Goal: Navigation & Orientation: Find specific page/section

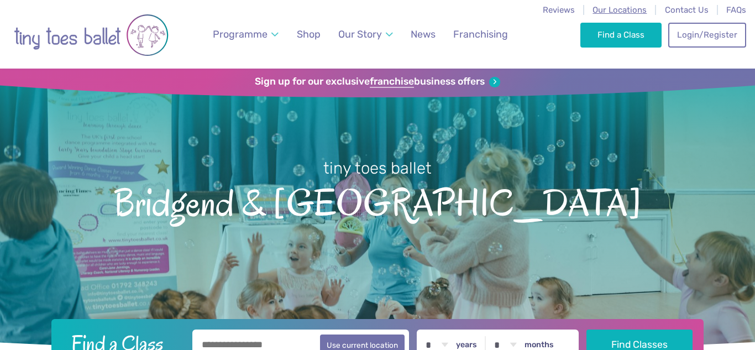
click at [608, 9] on span "Our Locations" at bounding box center [620, 10] width 54 height 10
click at [641, 13] on span "Our Locations" at bounding box center [620, 10] width 54 height 10
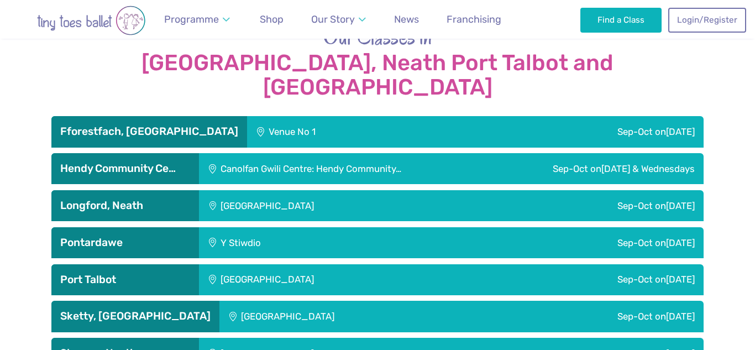
scroll to position [1860, 0]
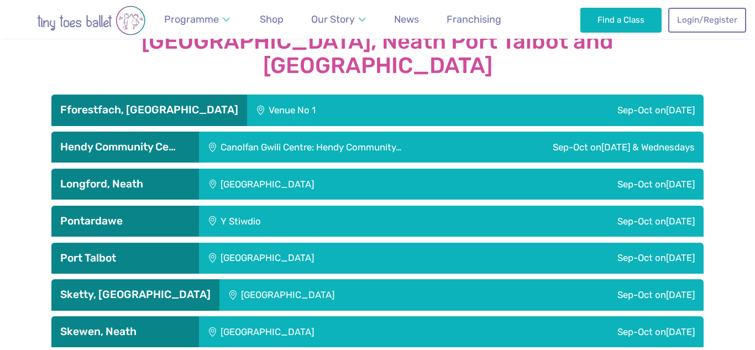
click at [124, 140] on h3 "Hendy Community Ce…" at bounding box center [125, 146] width 130 height 13
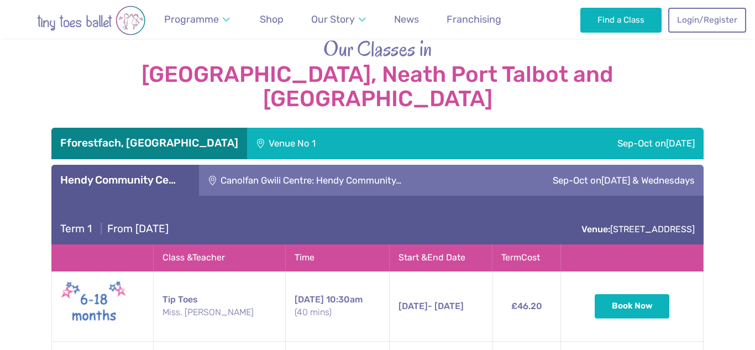
scroll to position [1822, 0]
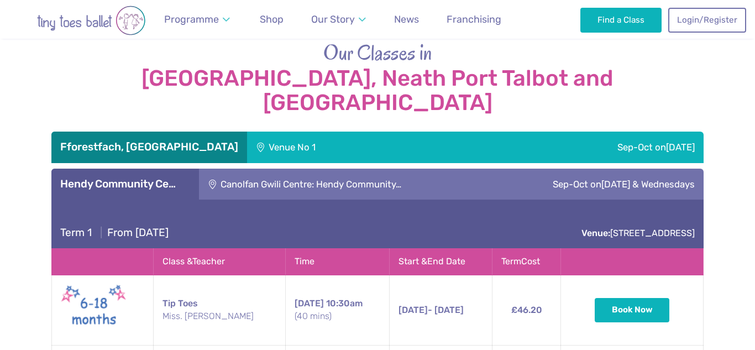
click at [145, 177] on h3 "Hendy Community Ce…" at bounding box center [125, 183] width 130 height 13
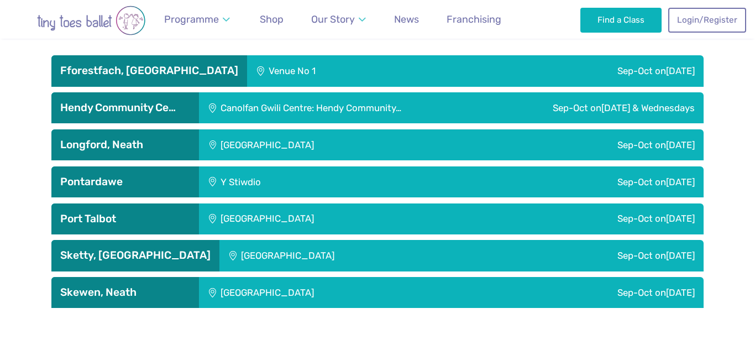
scroll to position [1904, 0]
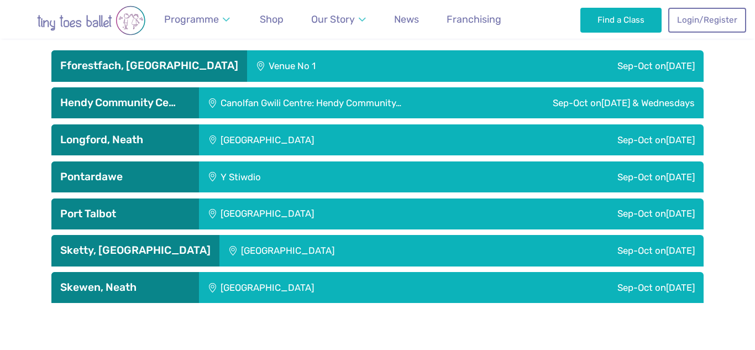
click at [141, 244] on h3 "Sketty, [GEOGRAPHIC_DATA]" at bounding box center [135, 250] width 150 height 13
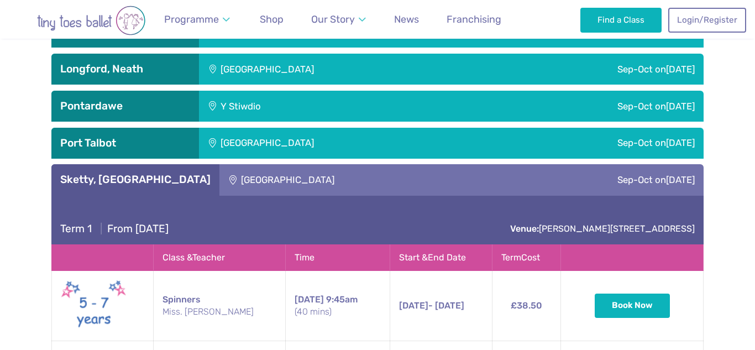
scroll to position [1969, 0]
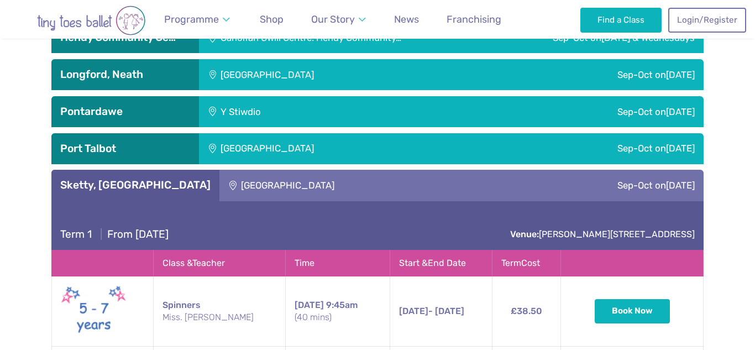
click at [167, 179] on h3 "Sketty, [GEOGRAPHIC_DATA]" at bounding box center [135, 185] width 150 height 13
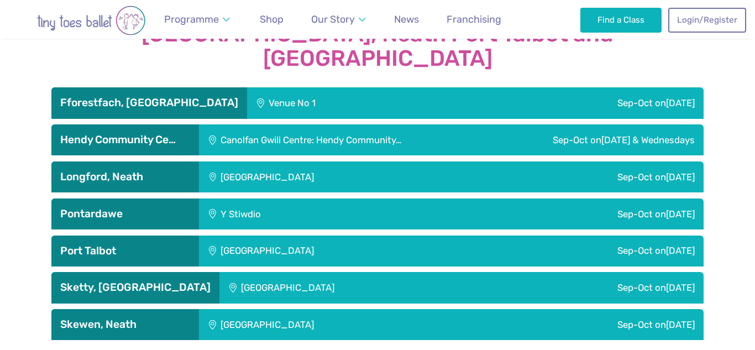
scroll to position [1867, 0]
